Goal: Find specific page/section: Find specific page/section

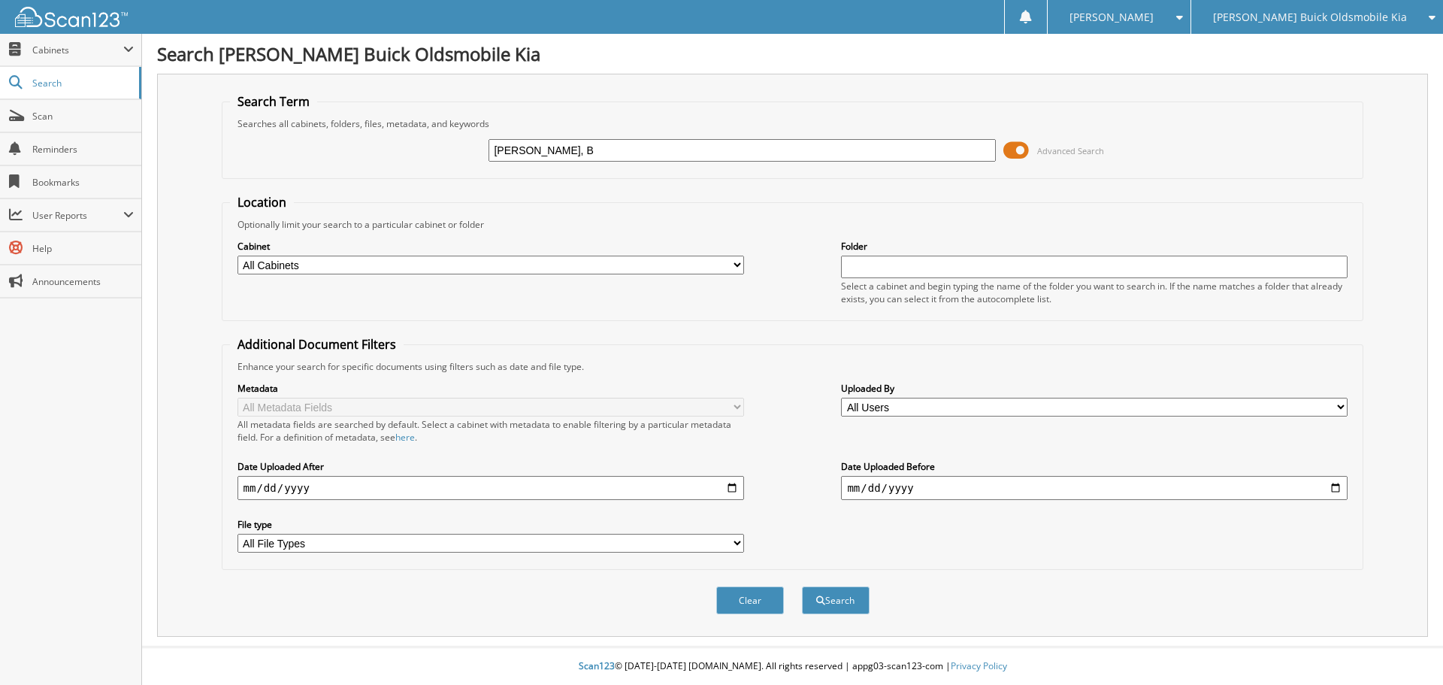
type input "[PERSON_NAME], B"
click at [802, 586] on button "Search" at bounding box center [836, 600] width 68 height 28
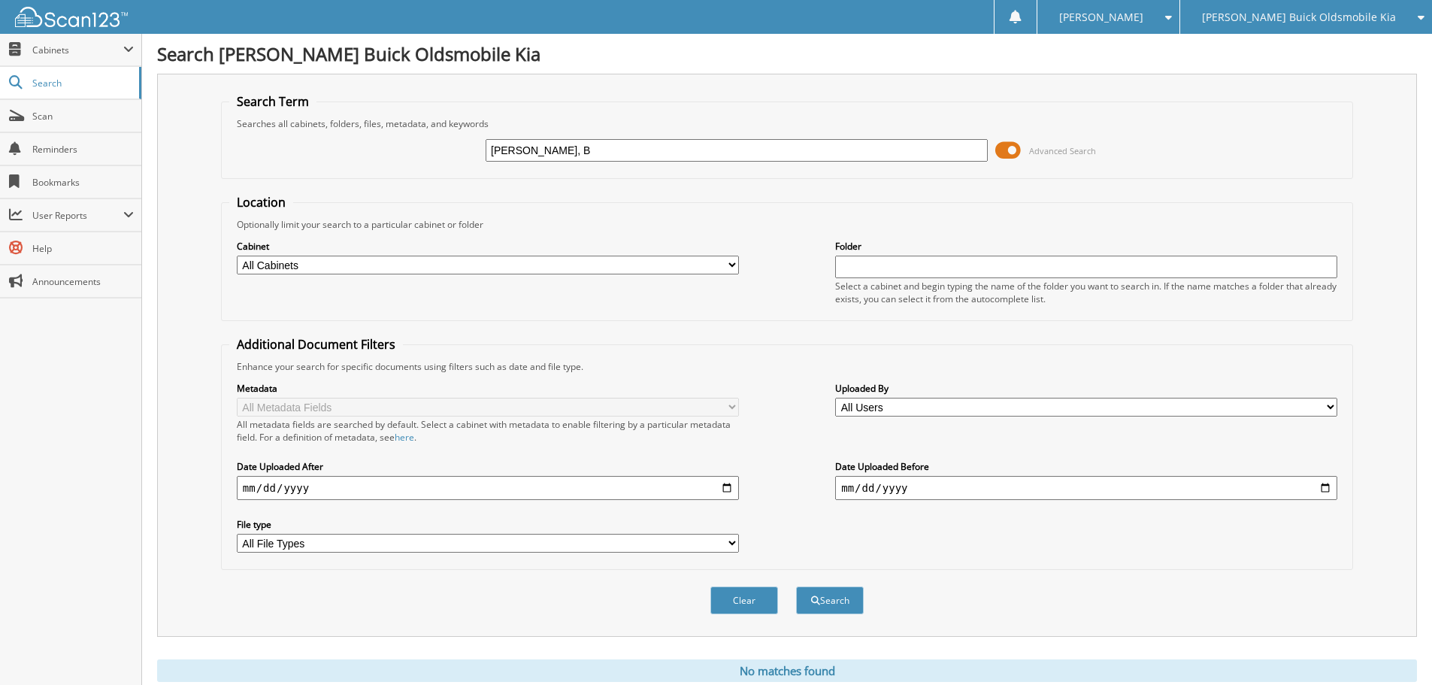
click at [568, 155] on input "Dunn, B" at bounding box center [737, 150] width 502 height 23
type input "[PERSON_NAME][GEOGRAPHIC_DATA]"
click at [796, 586] on button "Search" at bounding box center [830, 600] width 68 height 28
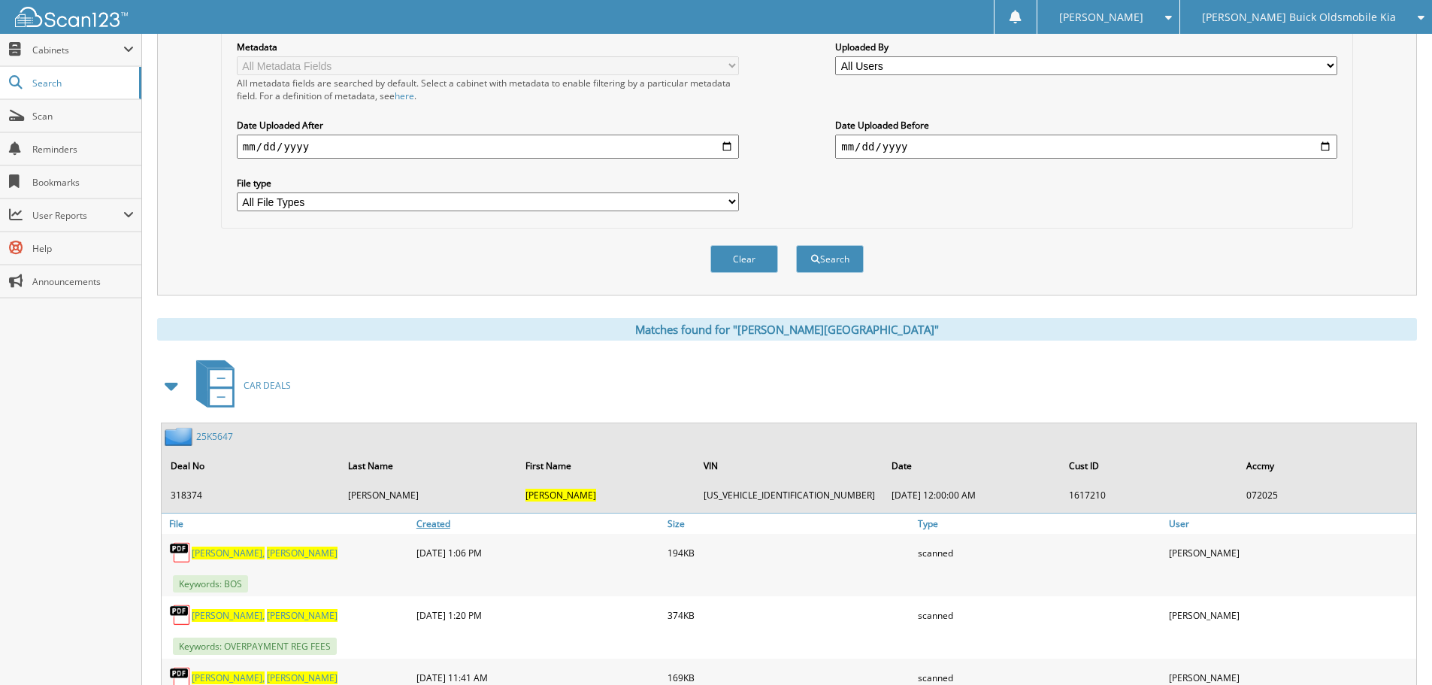
scroll to position [486, 0]
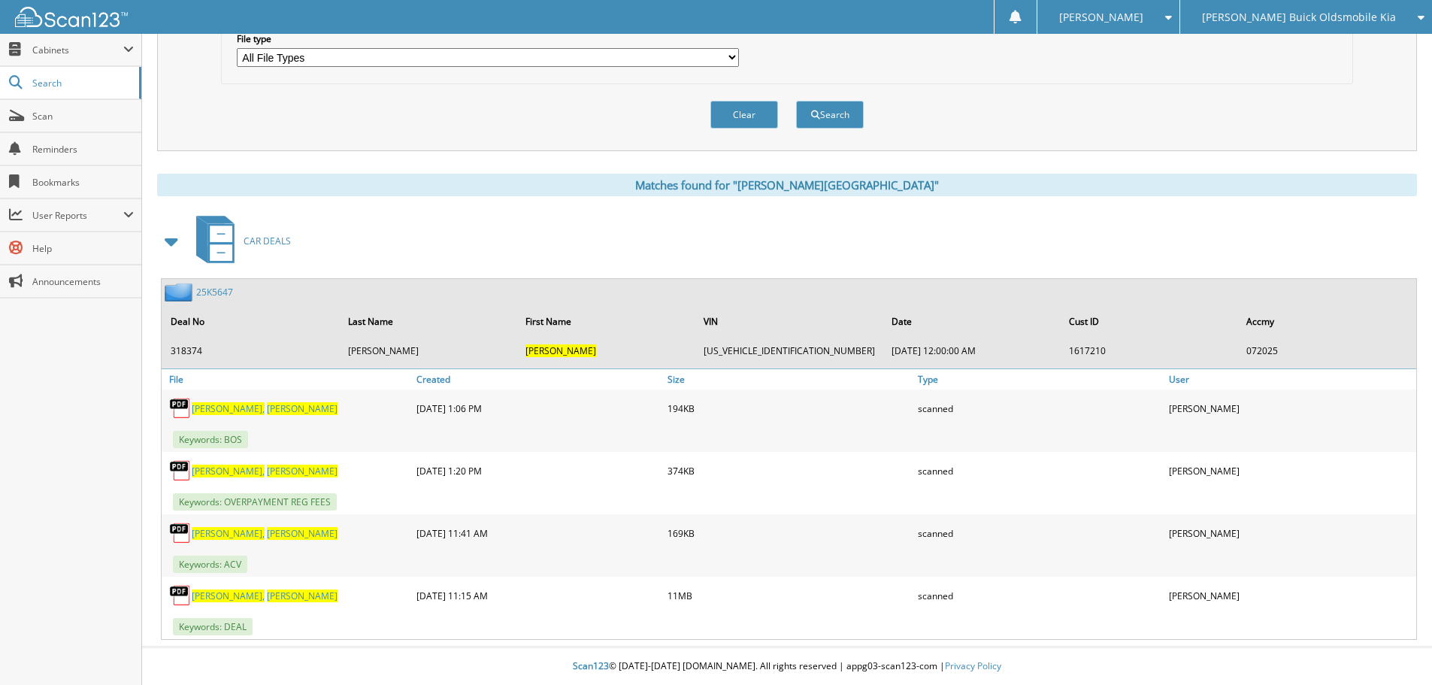
click at [267, 590] on span "[PERSON_NAME]" at bounding box center [302, 595] width 71 height 13
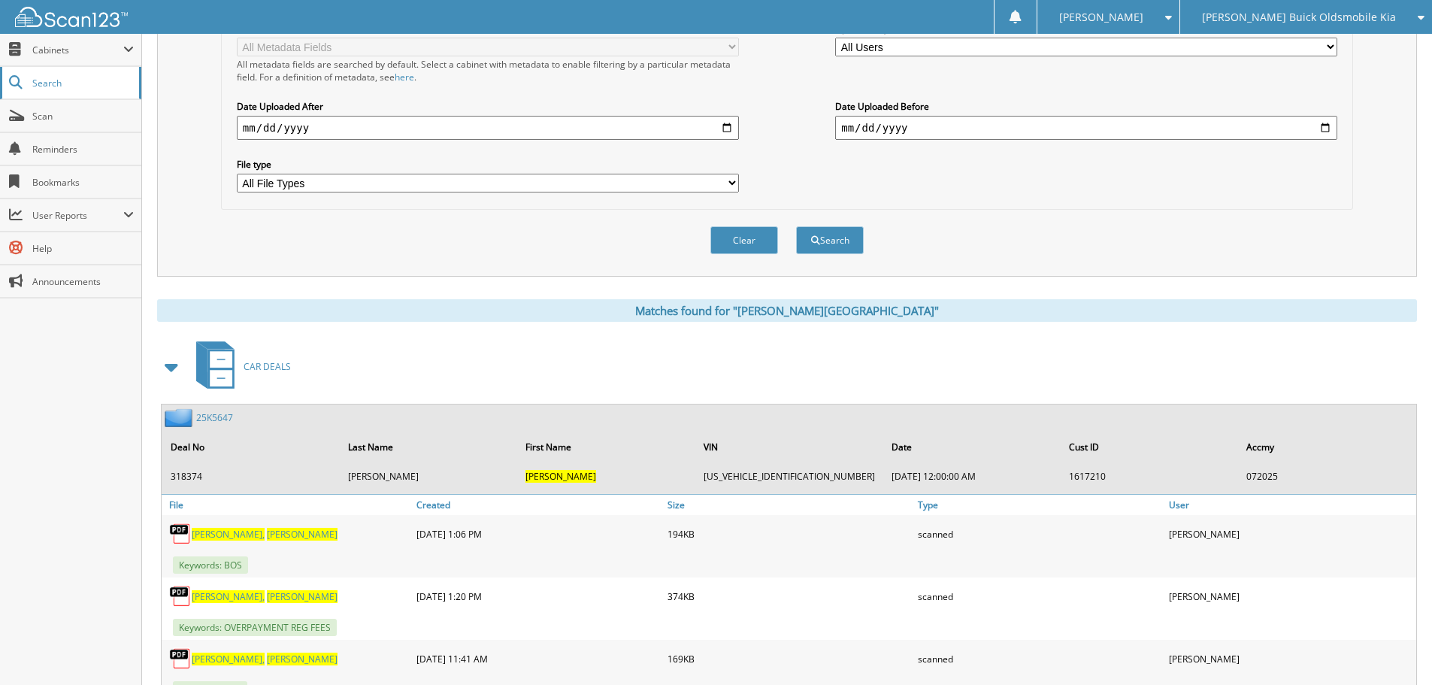
scroll to position [186, 0]
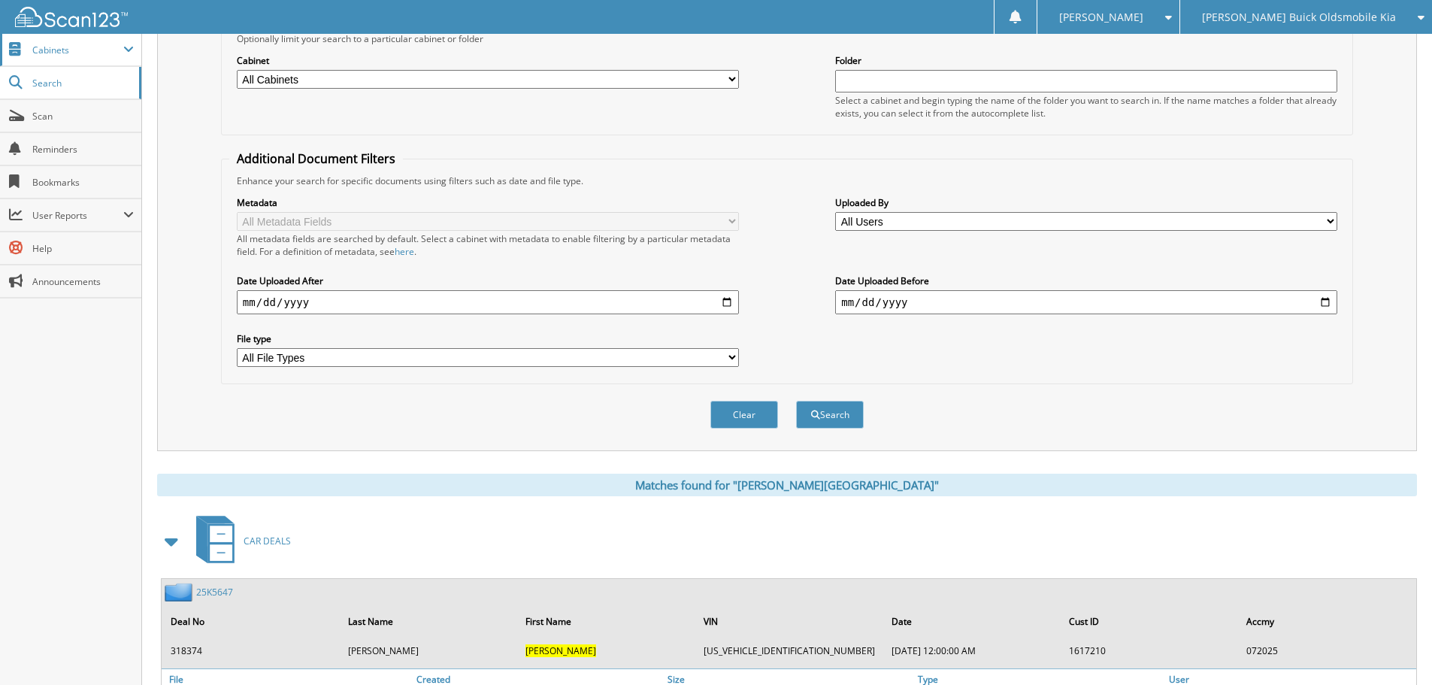
click at [68, 58] on span "Cabinets" at bounding box center [70, 50] width 141 height 32
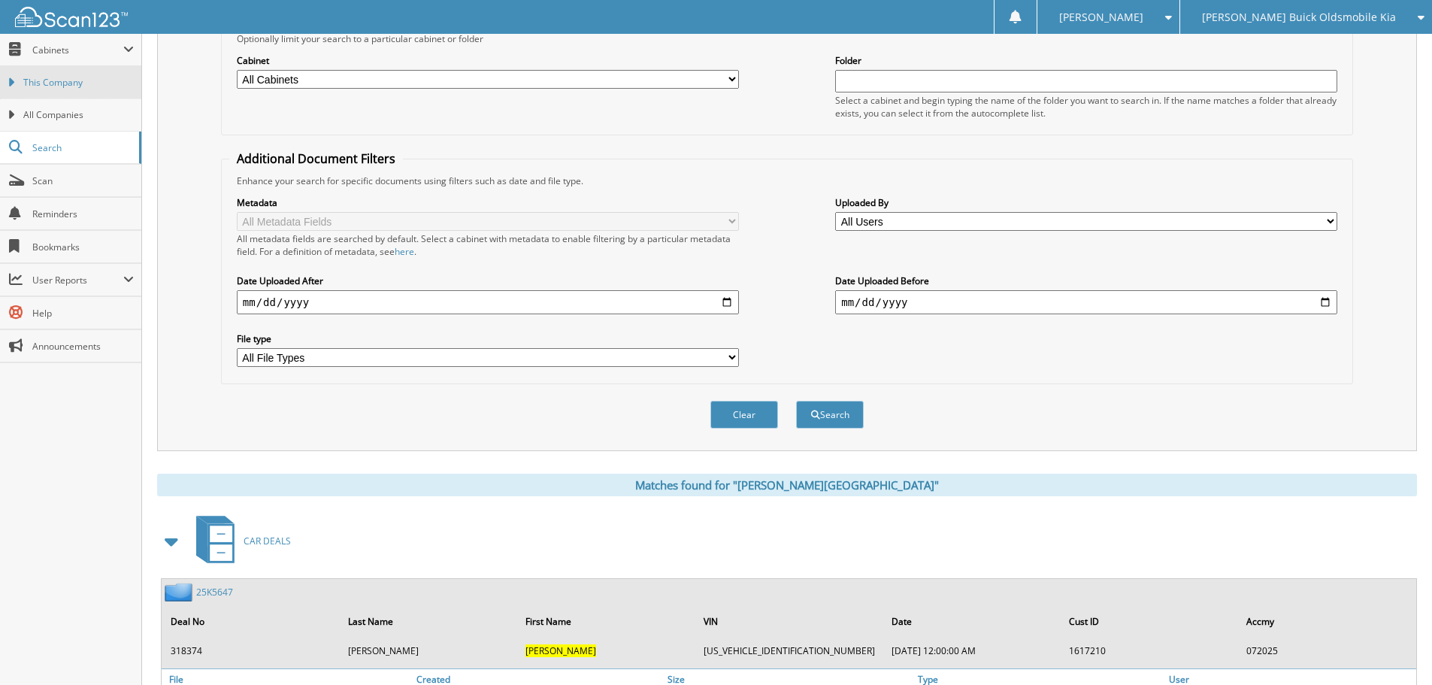
click at [71, 74] on link "This Company" at bounding box center [70, 82] width 141 height 32
